Goal: Transaction & Acquisition: Book appointment/travel/reservation

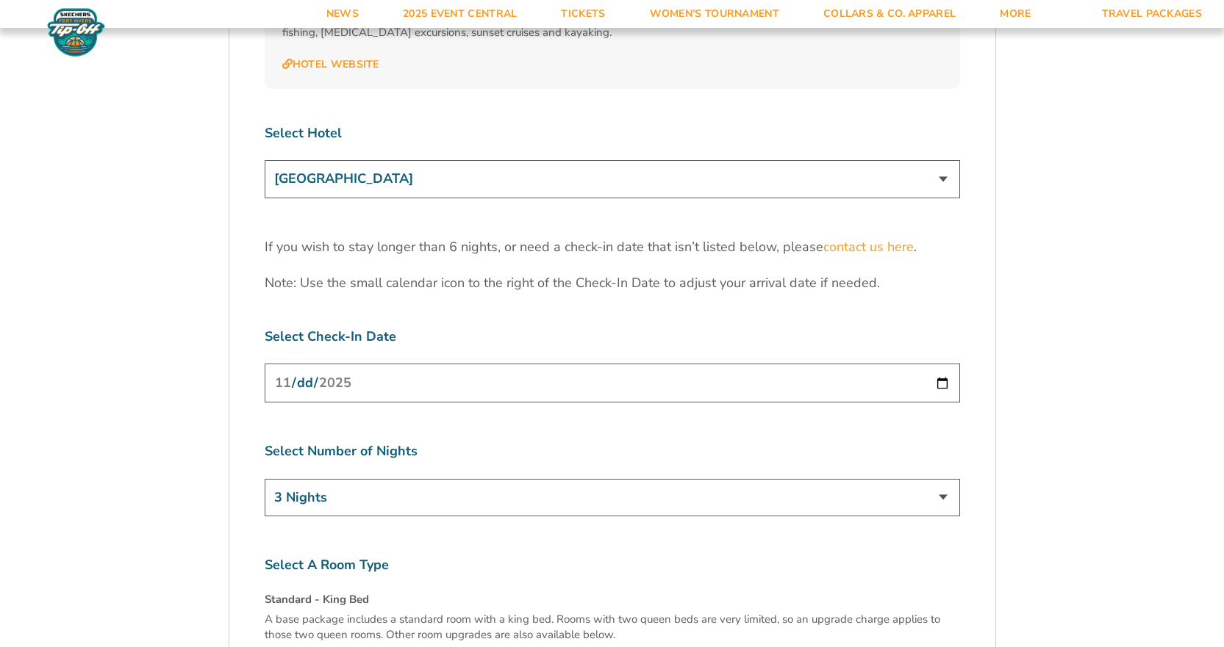
scroll to position [4556, 0]
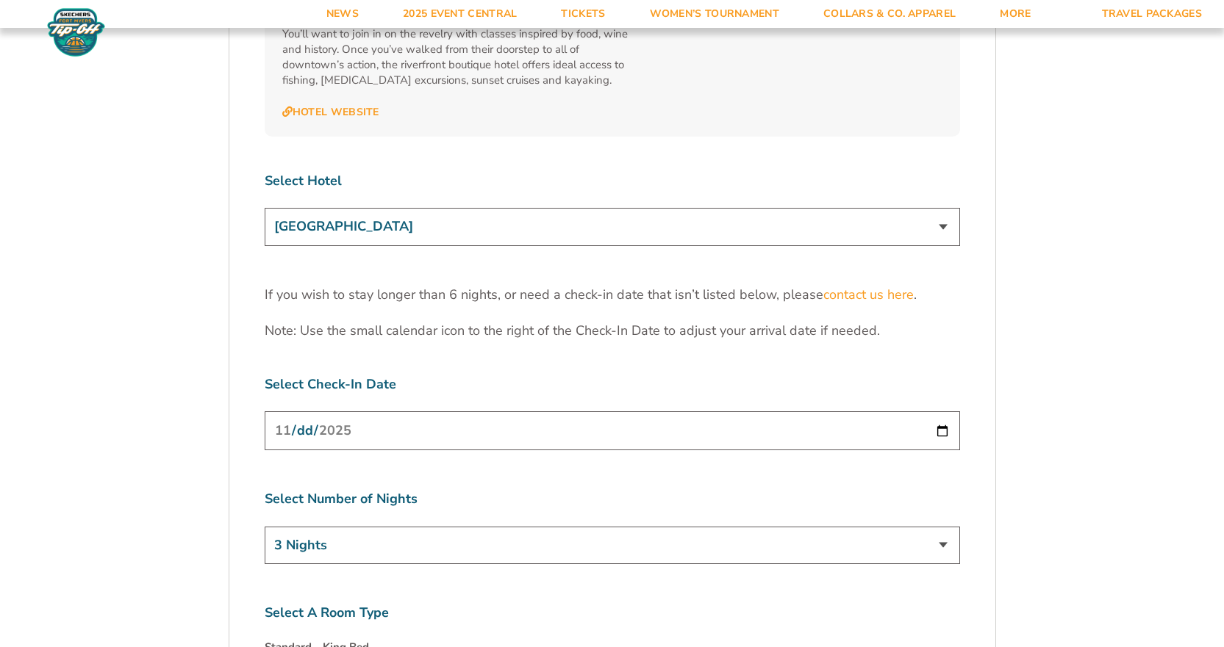
click at [940, 527] on select "3 Nights 4 Nights 5 Nights 6 Nights" at bounding box center [612, 545] width 695 height 37
select select "4 Nights"
click at [265, 527] on select "3 Nights 4 Nights 5 Nights 6 Nights" at bounding box center [612, 545] width 695 height 37
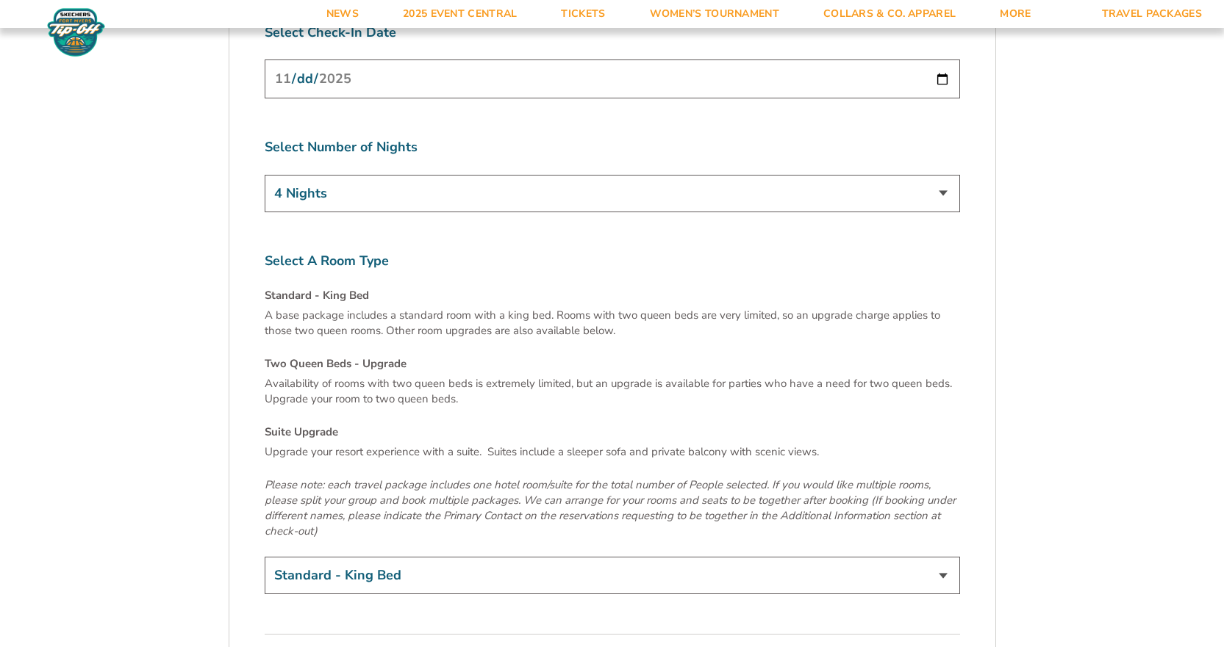
scroll to position [4997, 0]
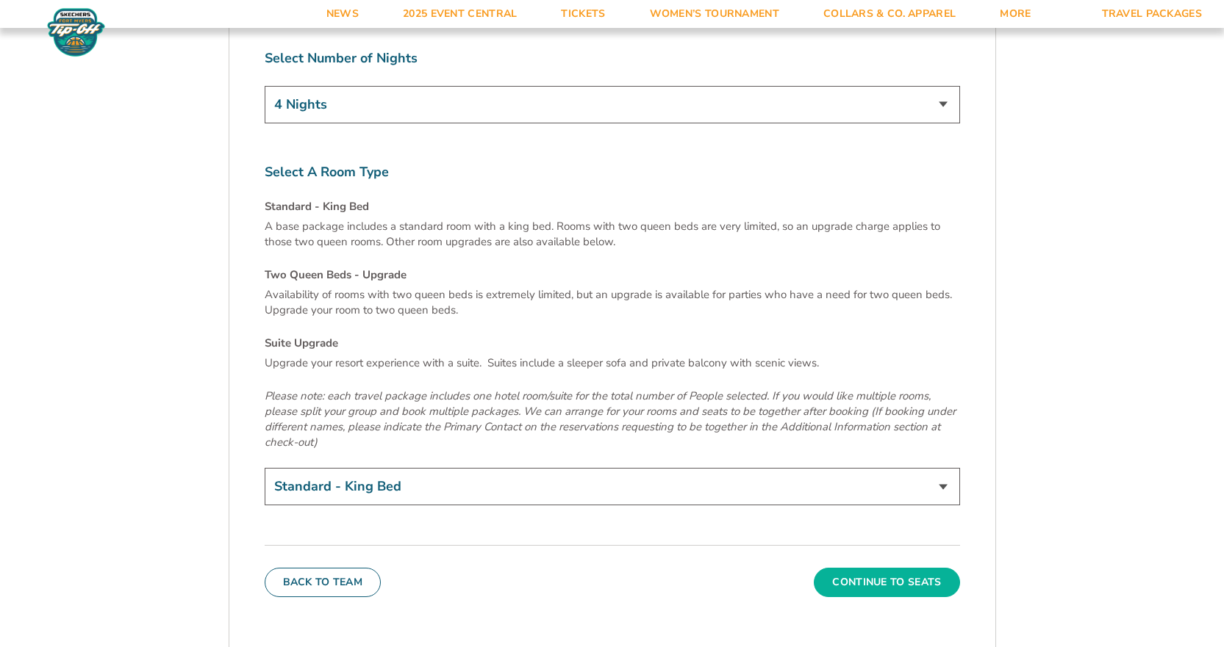
click at [846, 568] on button "Continue To Seats" at bounding box center [887, 582] width 146 height 29
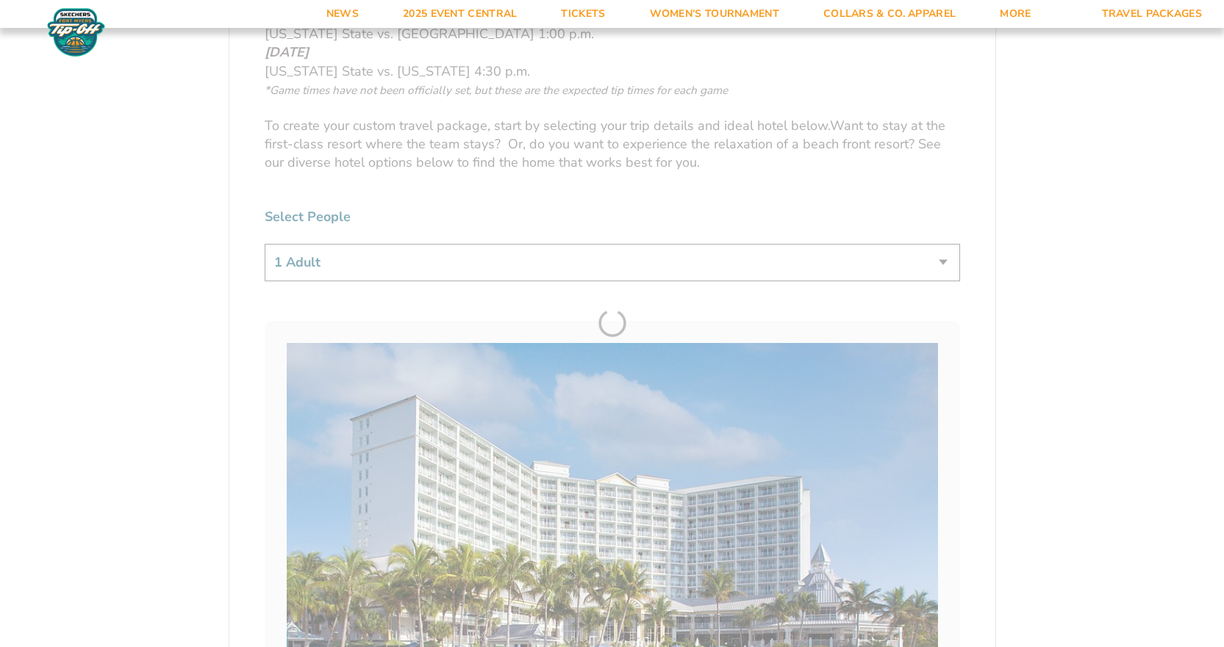
scroll to position [306, 0]
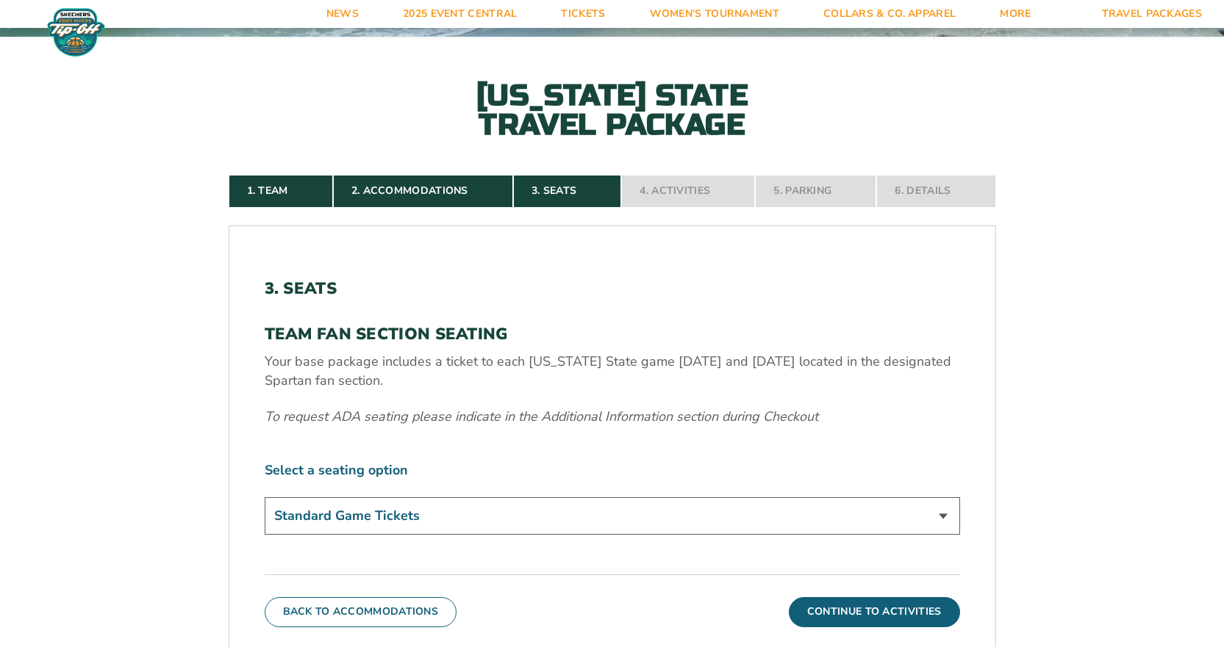
click at [568, 514] on select "Standard Game Tickets" at bounding box center [612, 516] width 695 height 37
click at [908, 610] on button "Continue To Activities" at bounding box center [874, 611] width 171 height 29
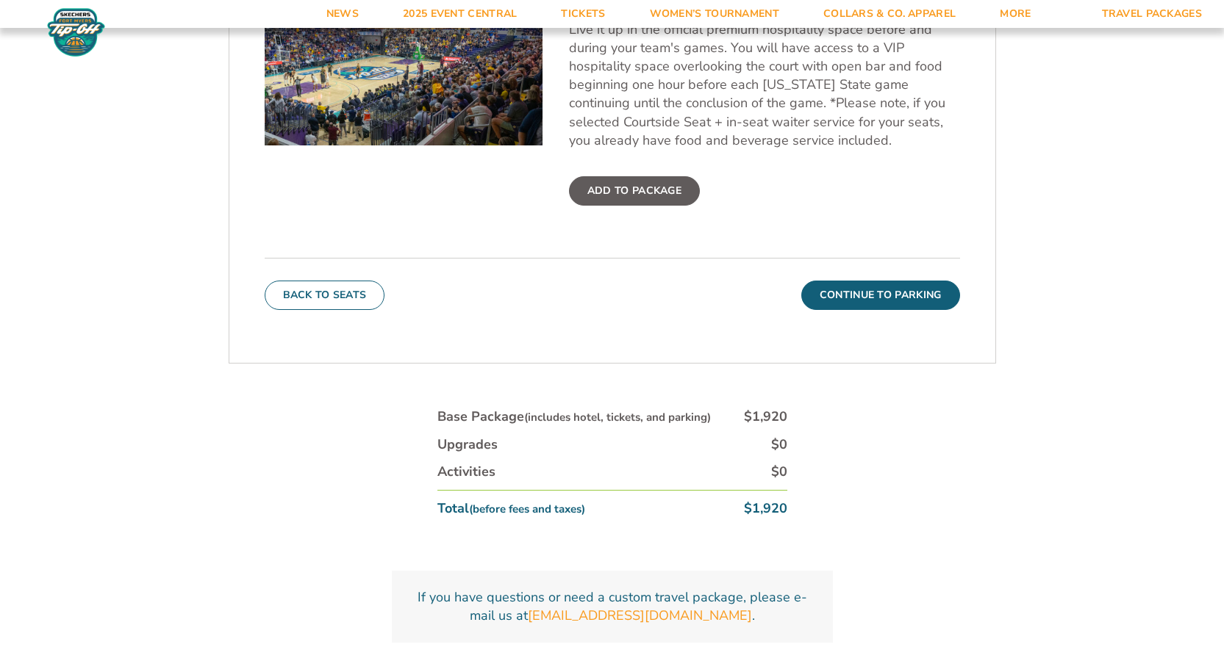
scroll to position [673, 0]
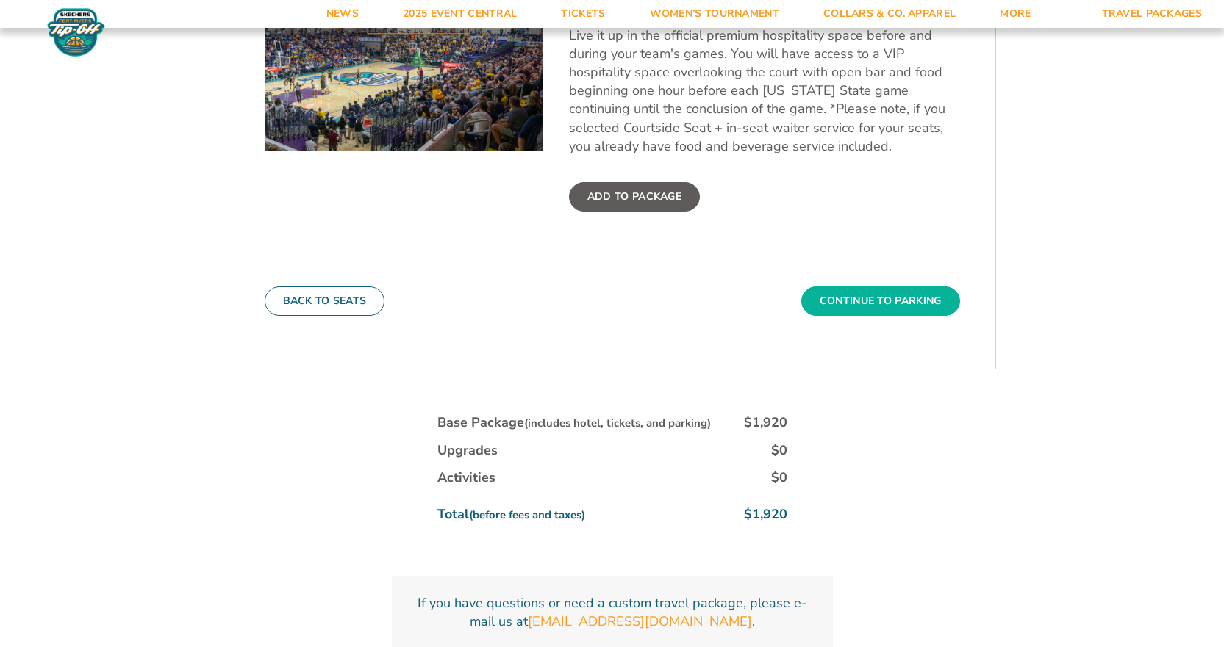
click at [883, 295] on button "Continue To Parking" at bounding box center [880, 301] width 159 height 29
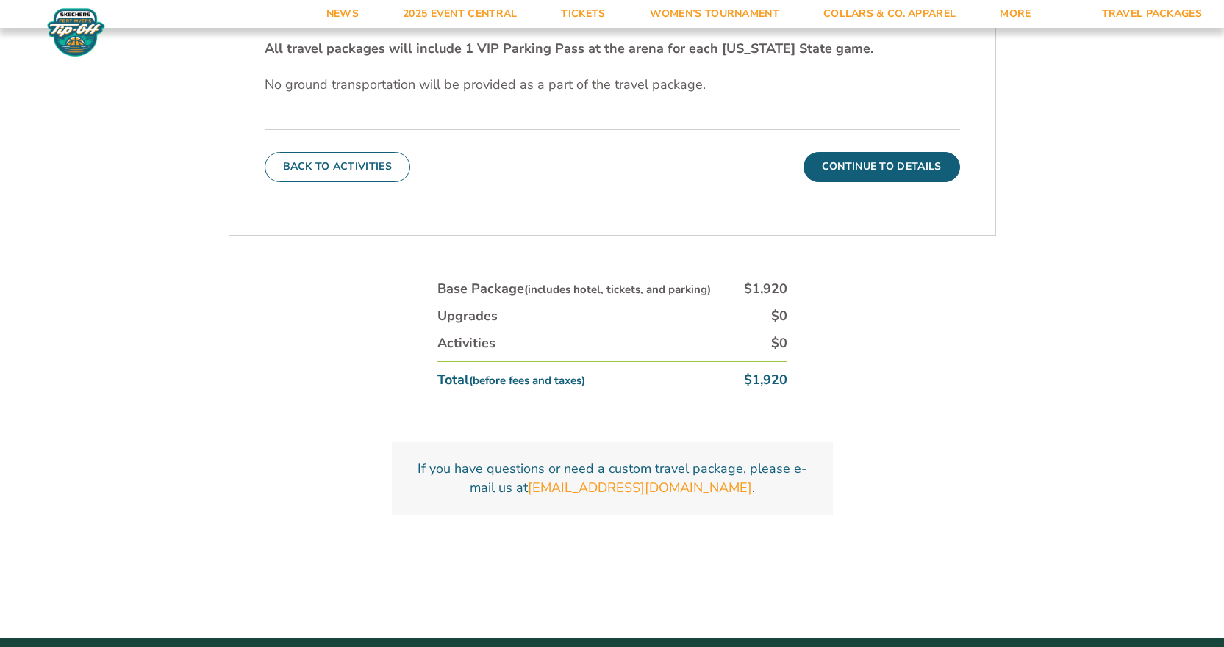
scroll to position [600, 0]
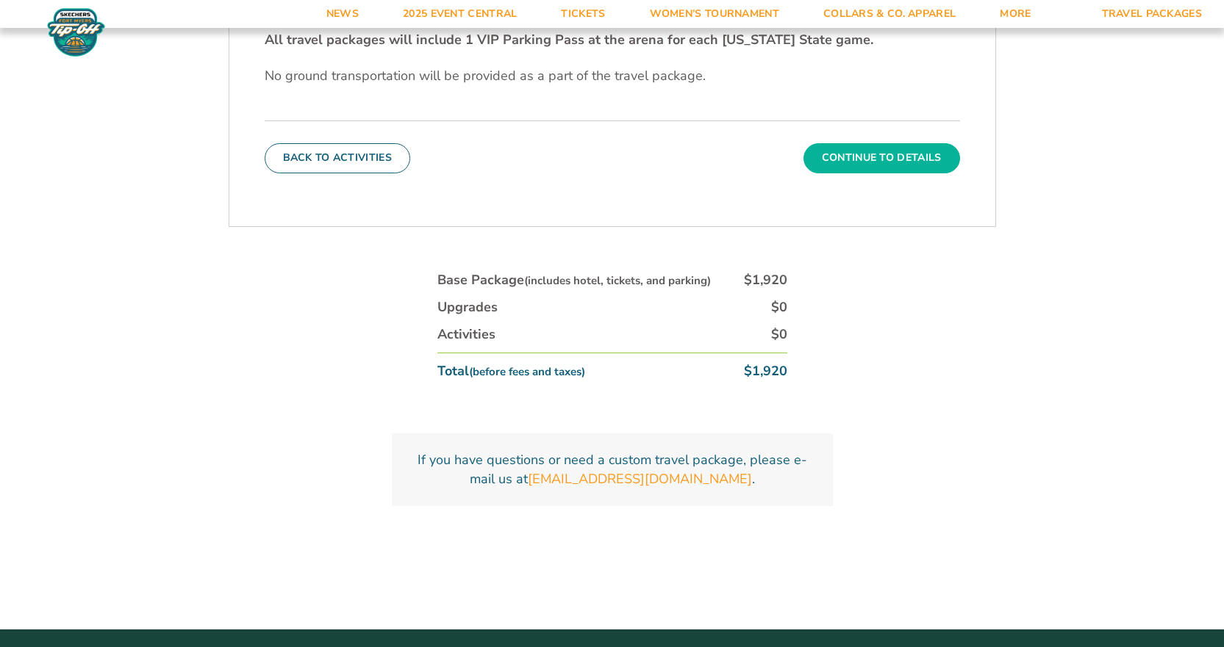
click at [868, 158] on button "Continue To Details" at bounding box center [881, 157] width 157 height 29
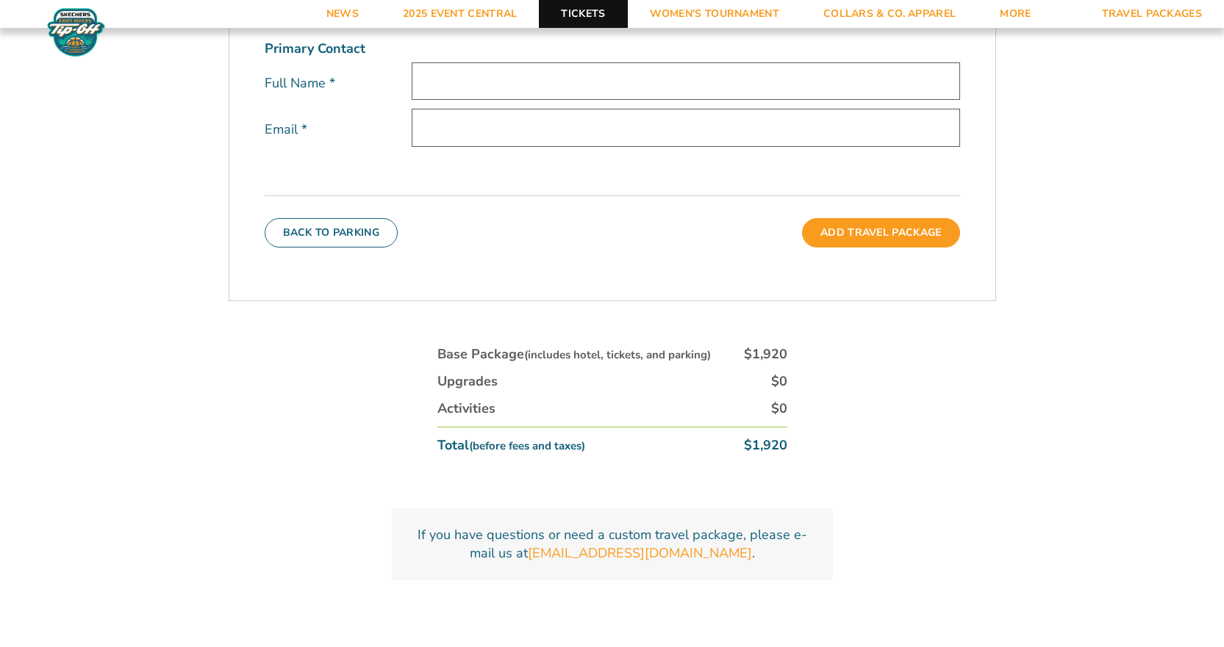
click at [587, 18] on link "Tickets" at bounding box center [583, 14] width 88 height 28
